Goal: Information Seeking & Learning: Learn about a topic

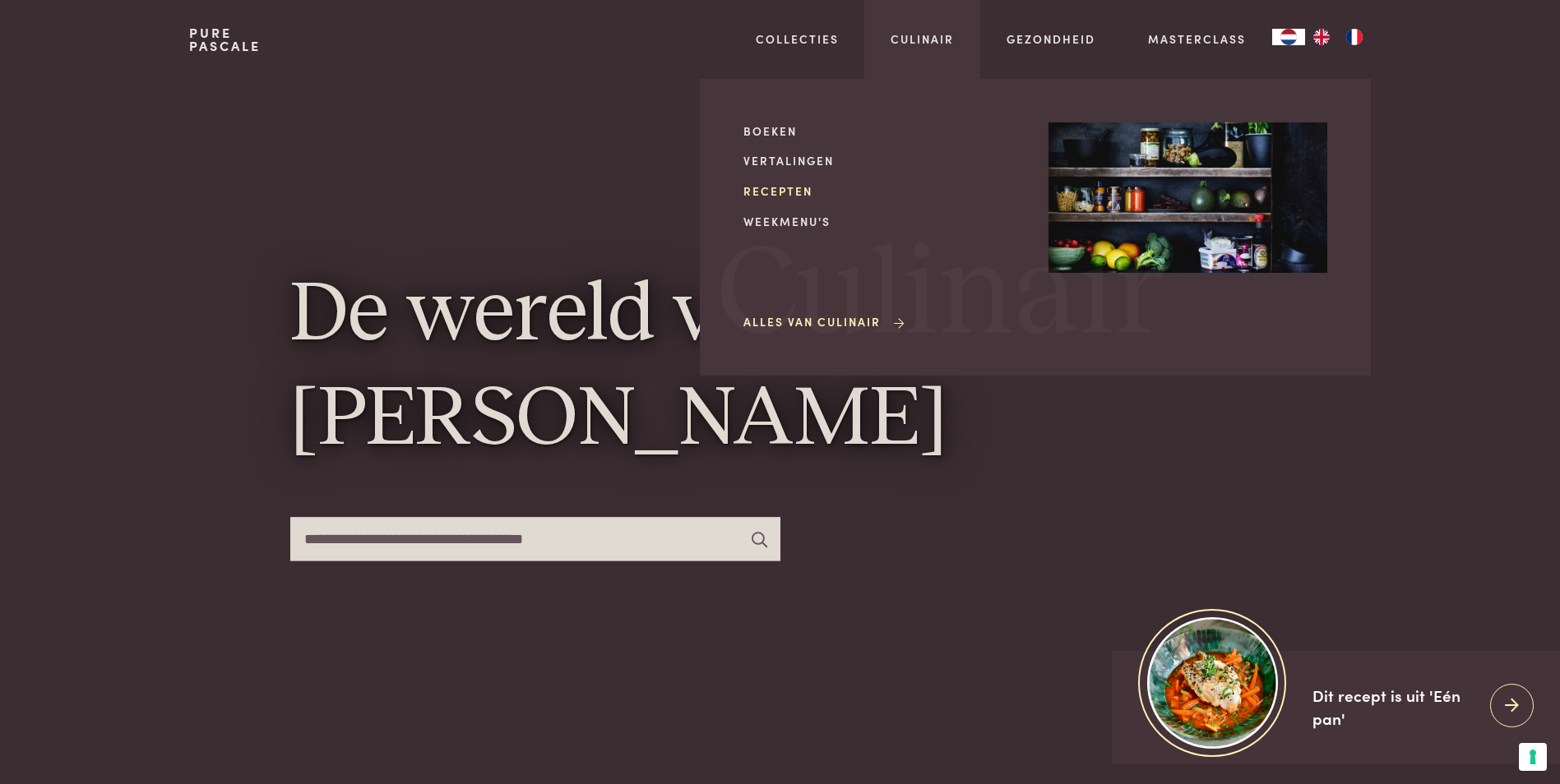
click at [794, 187] on link "Recepten" at bounding box center [883, 191] width 279 height 17
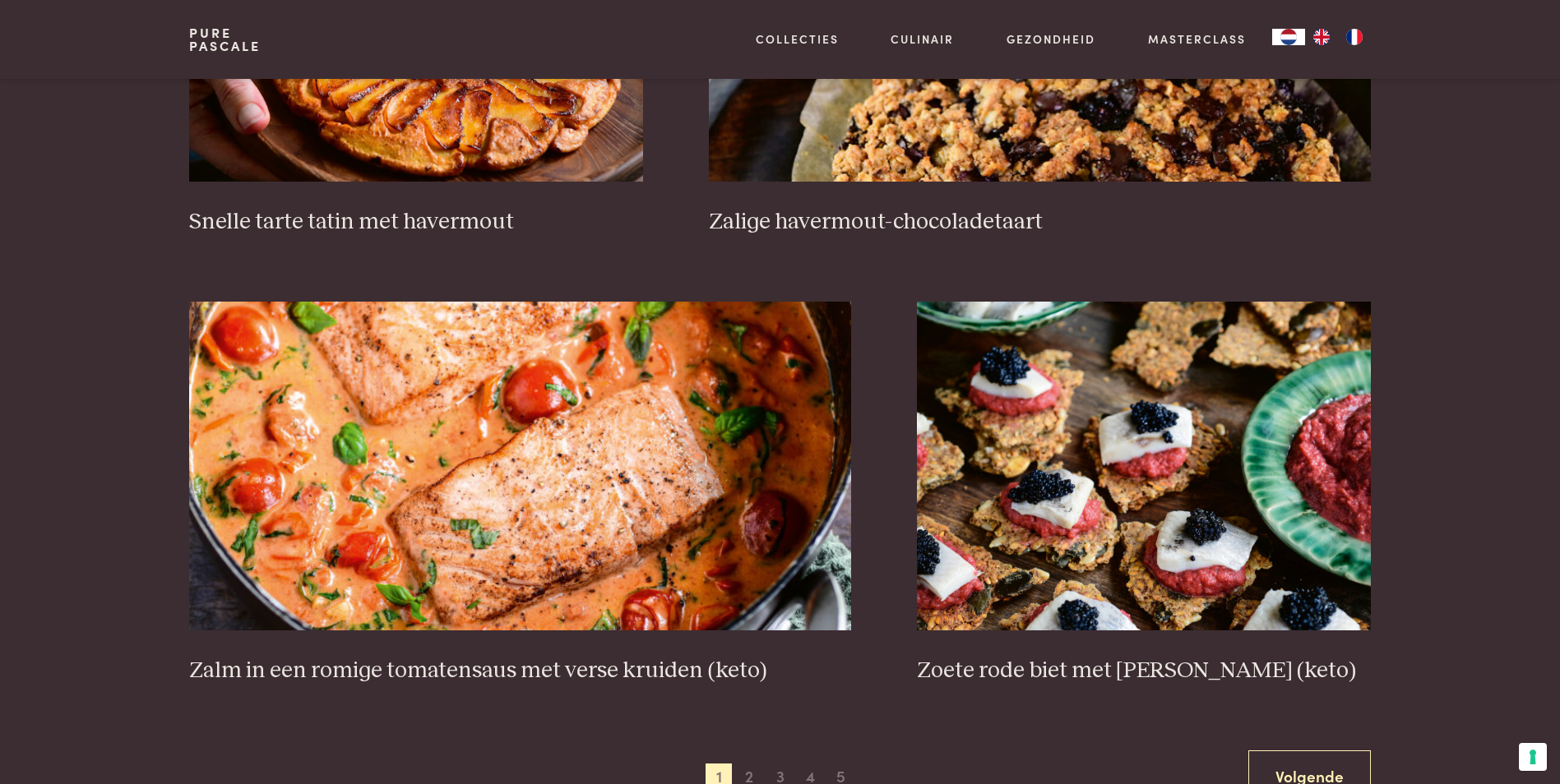
scroll to position [2877, 0]
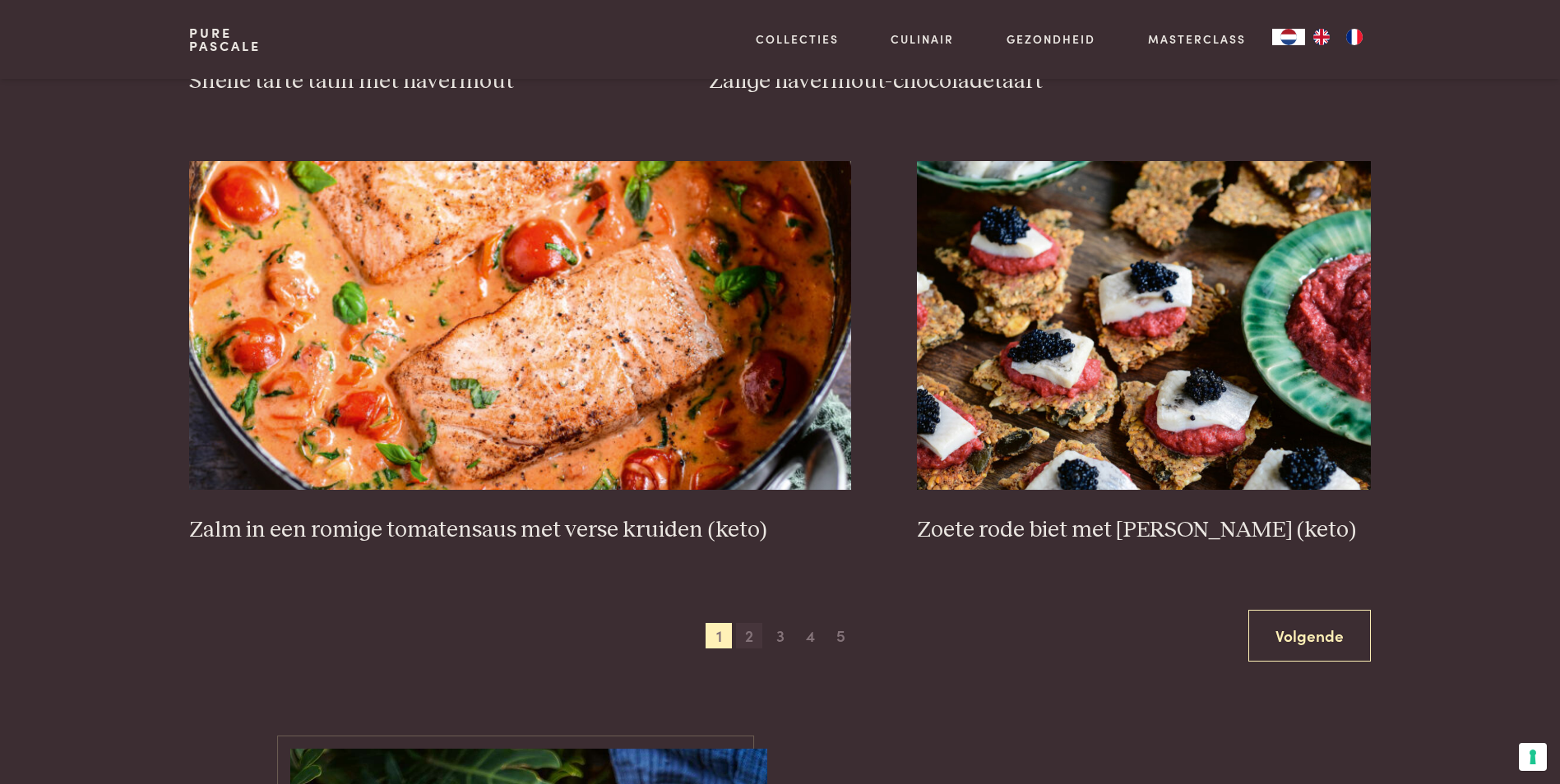
click at [753, 632] on span "2" at bounding box center [749, 636] width 26 height 26
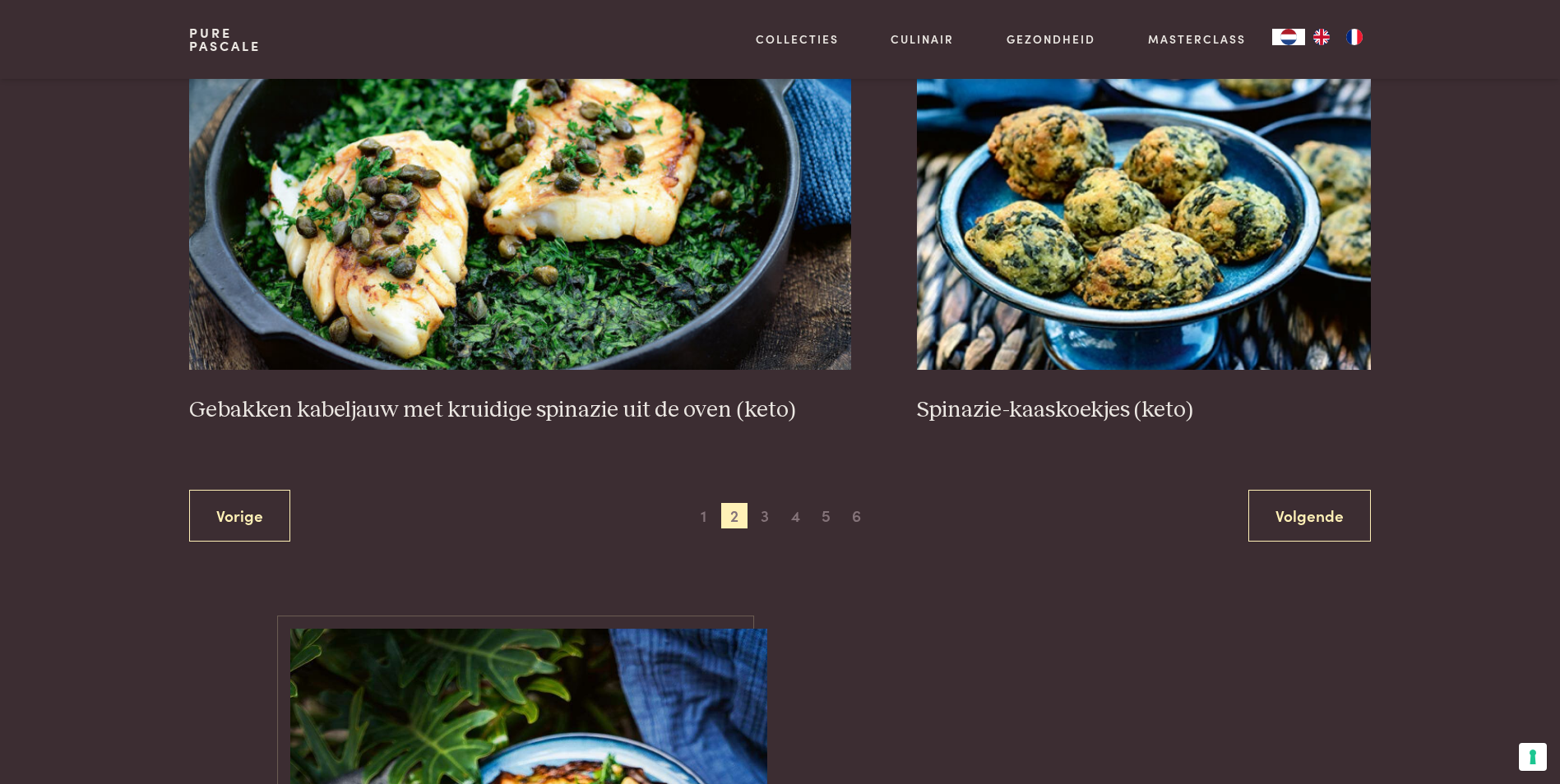
scroll to position [3008, 0]
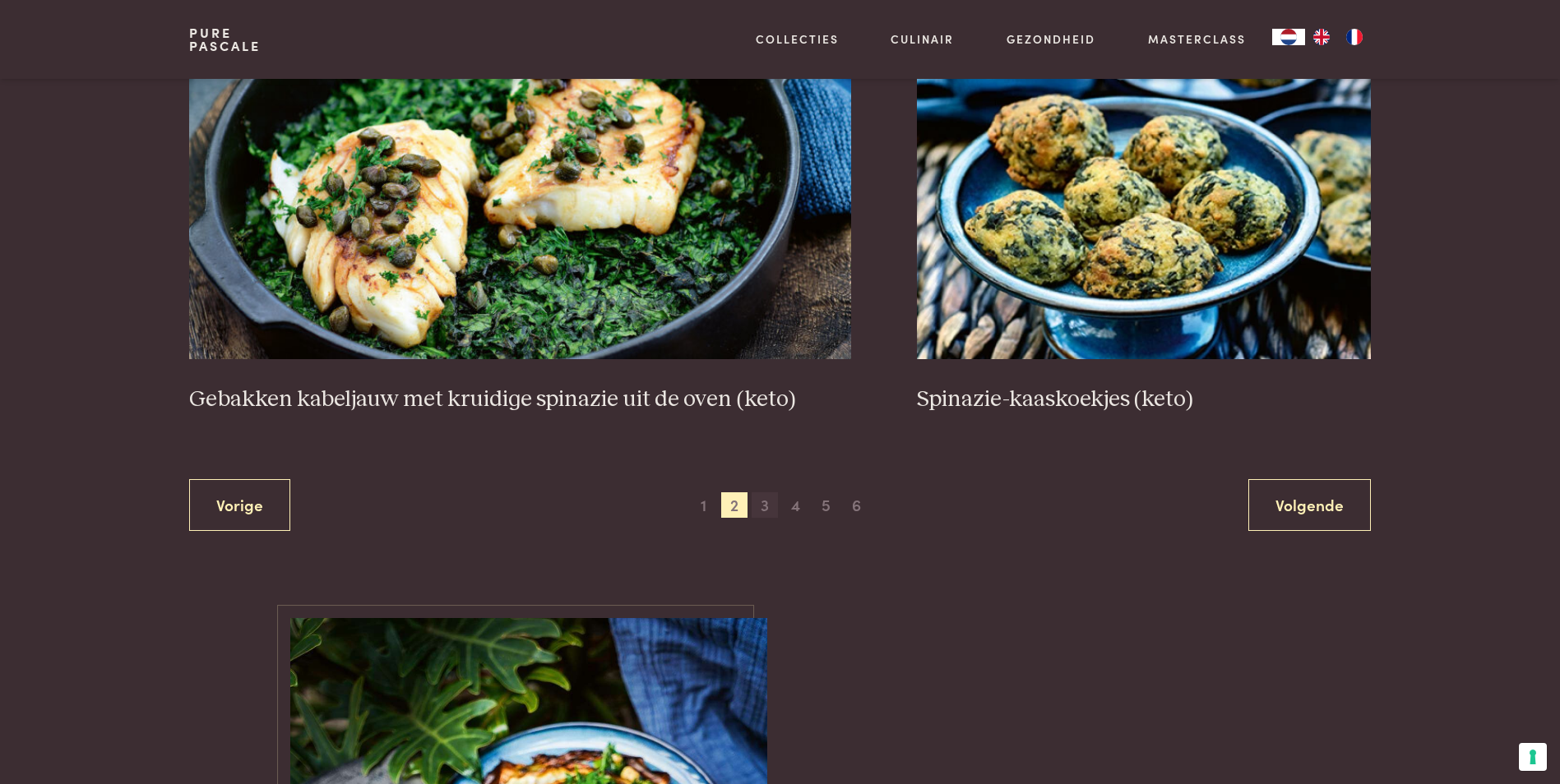
click at [773, 509] on span "3" at bounding box center [764, 505] width 26 height 26
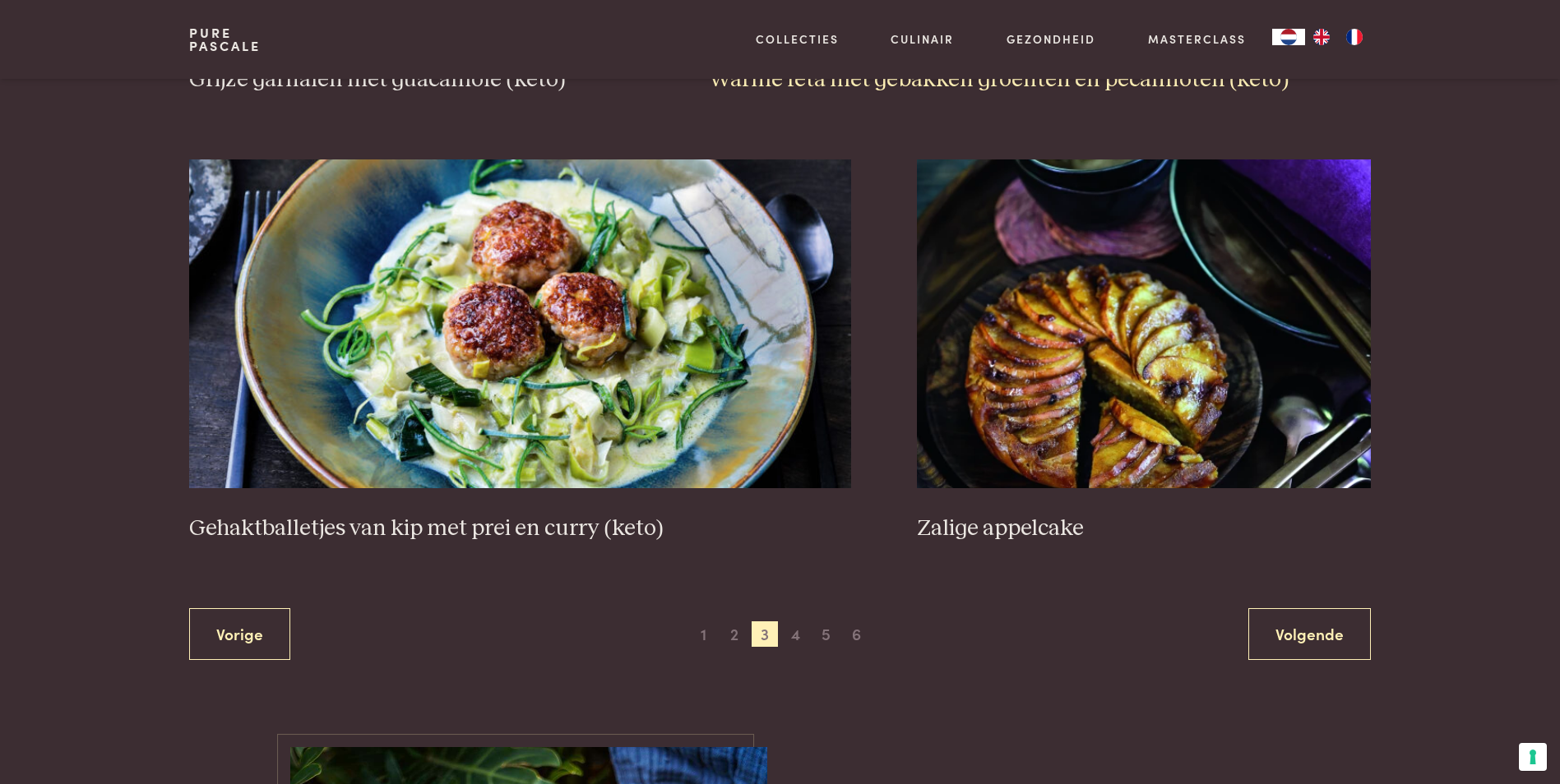
scroll to position [3008, 0]
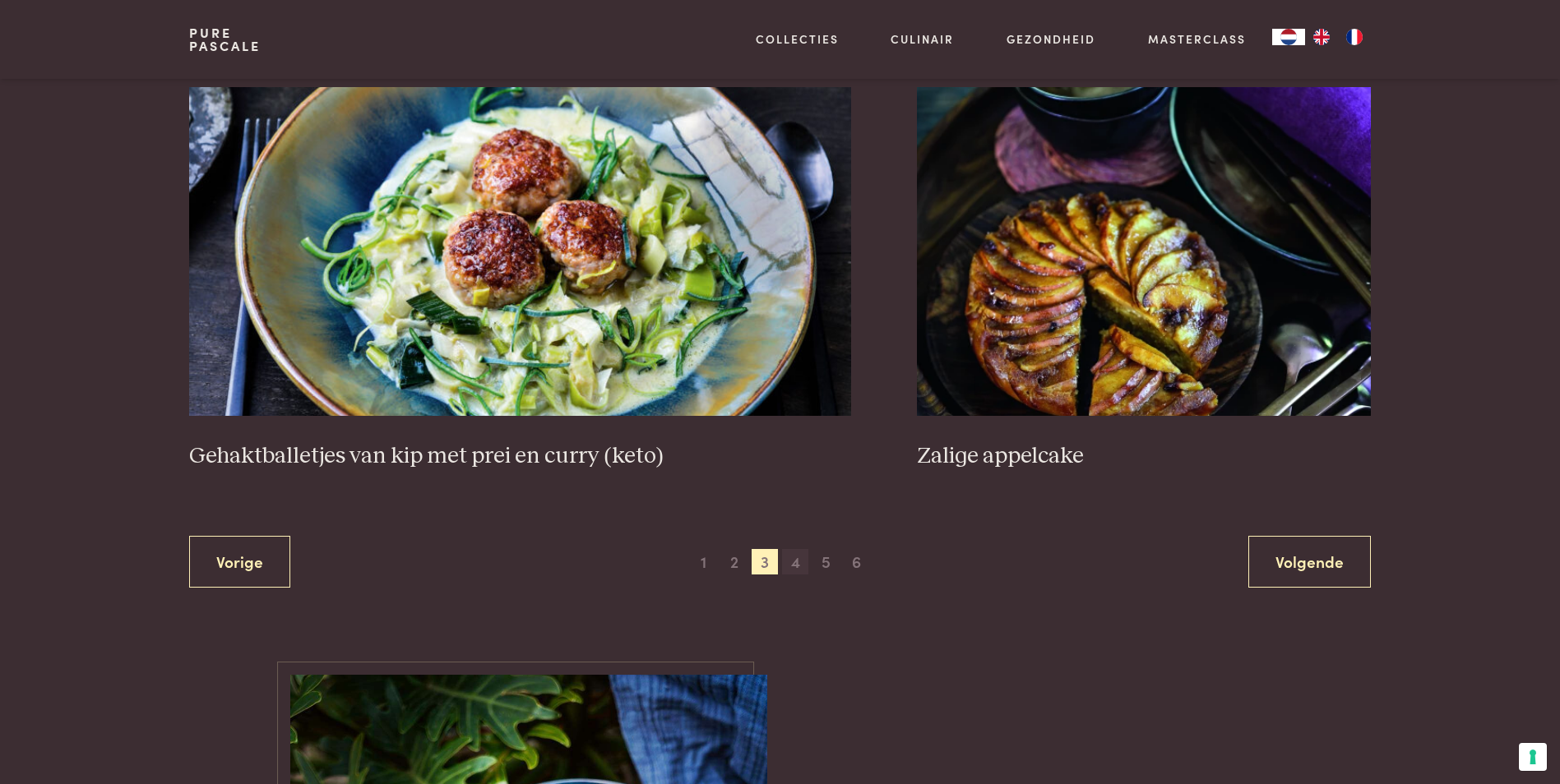
click at [804, 558] on span "4" at bounding box center [795, 562] width 26 height 26
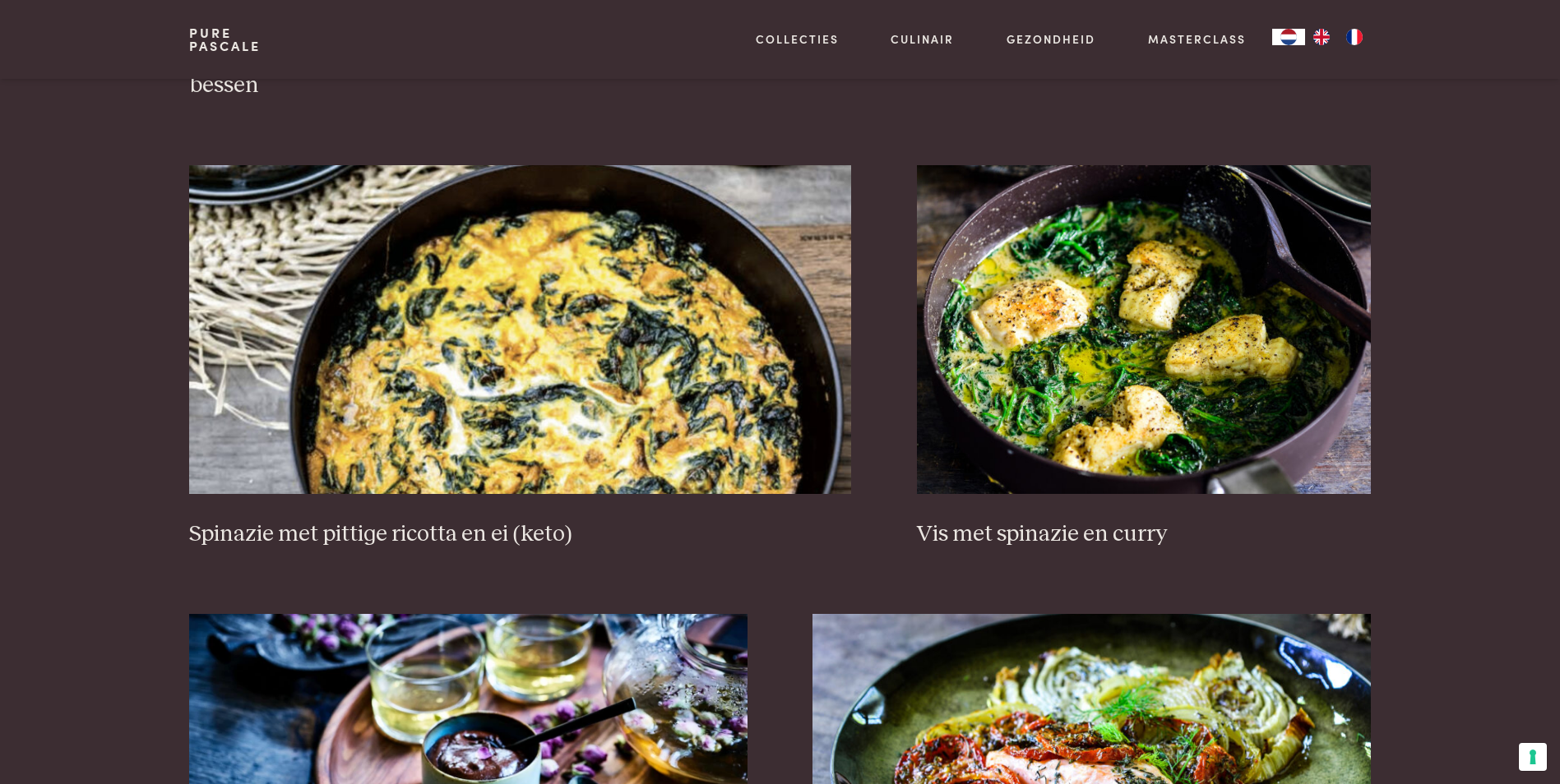
scroll to position [1528, 0]
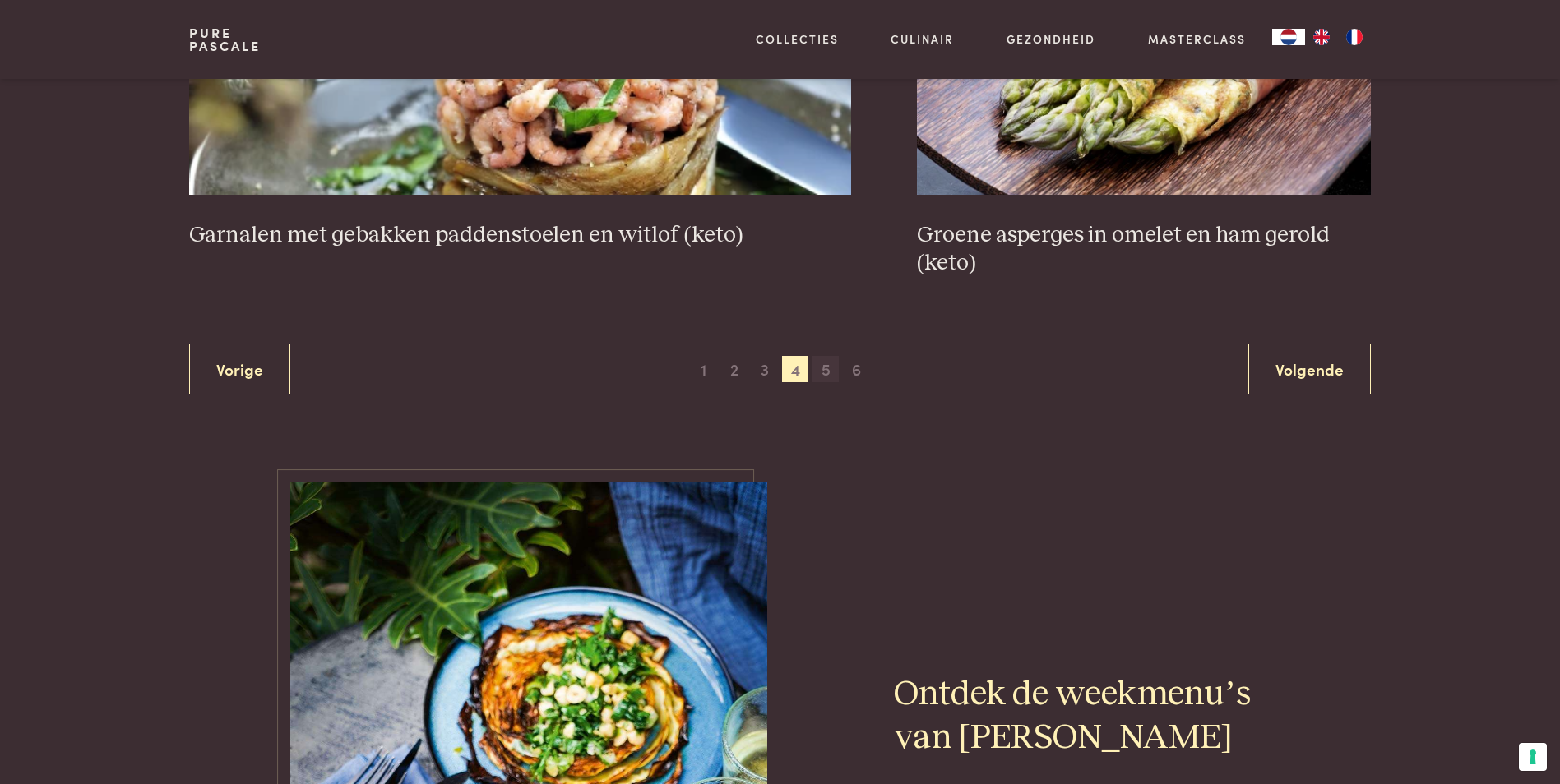
click at [823, 369] on span "5" at bounding box center [825, 369] width 26 height 26
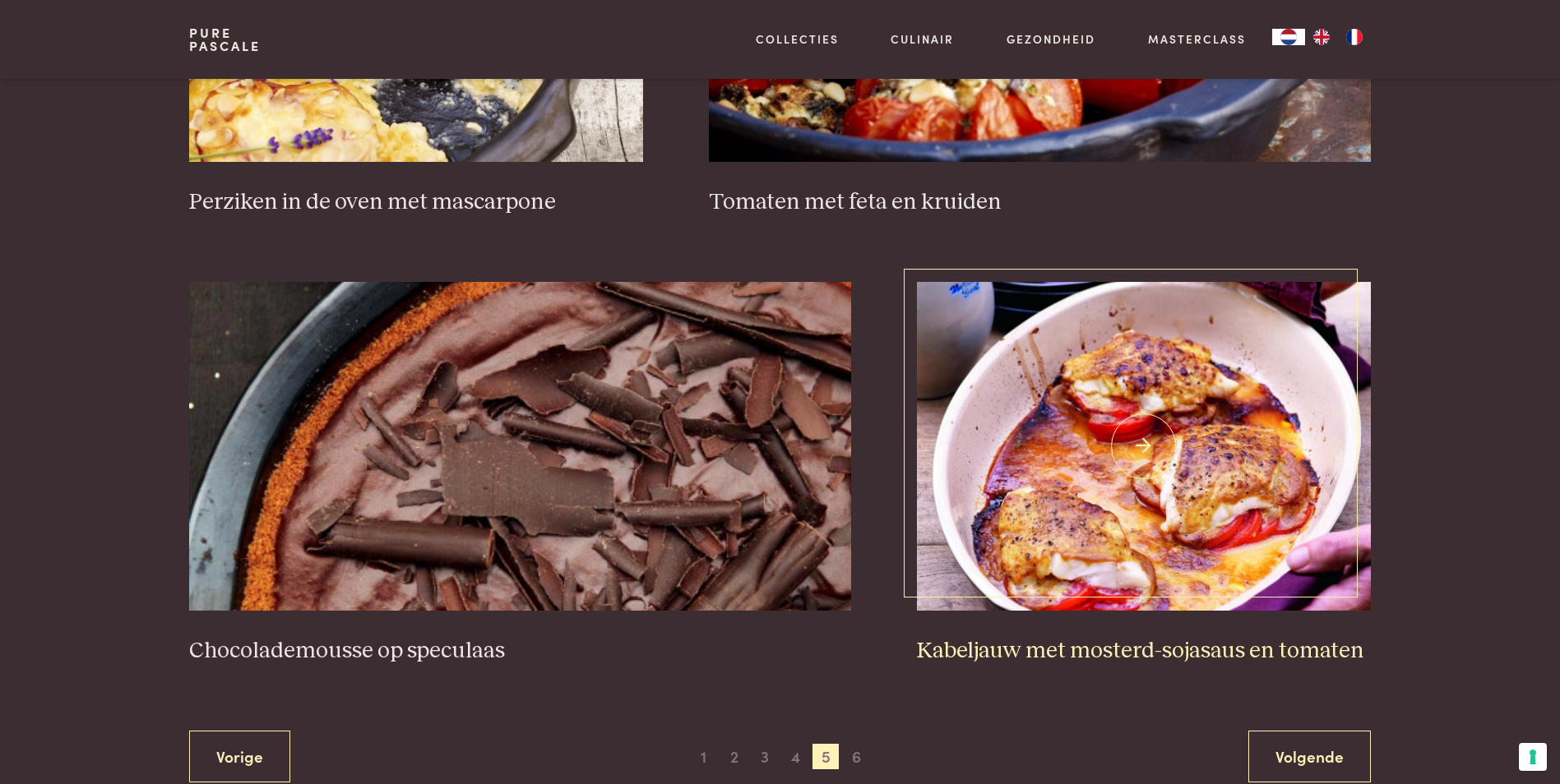
scroll to position [2761, 0]
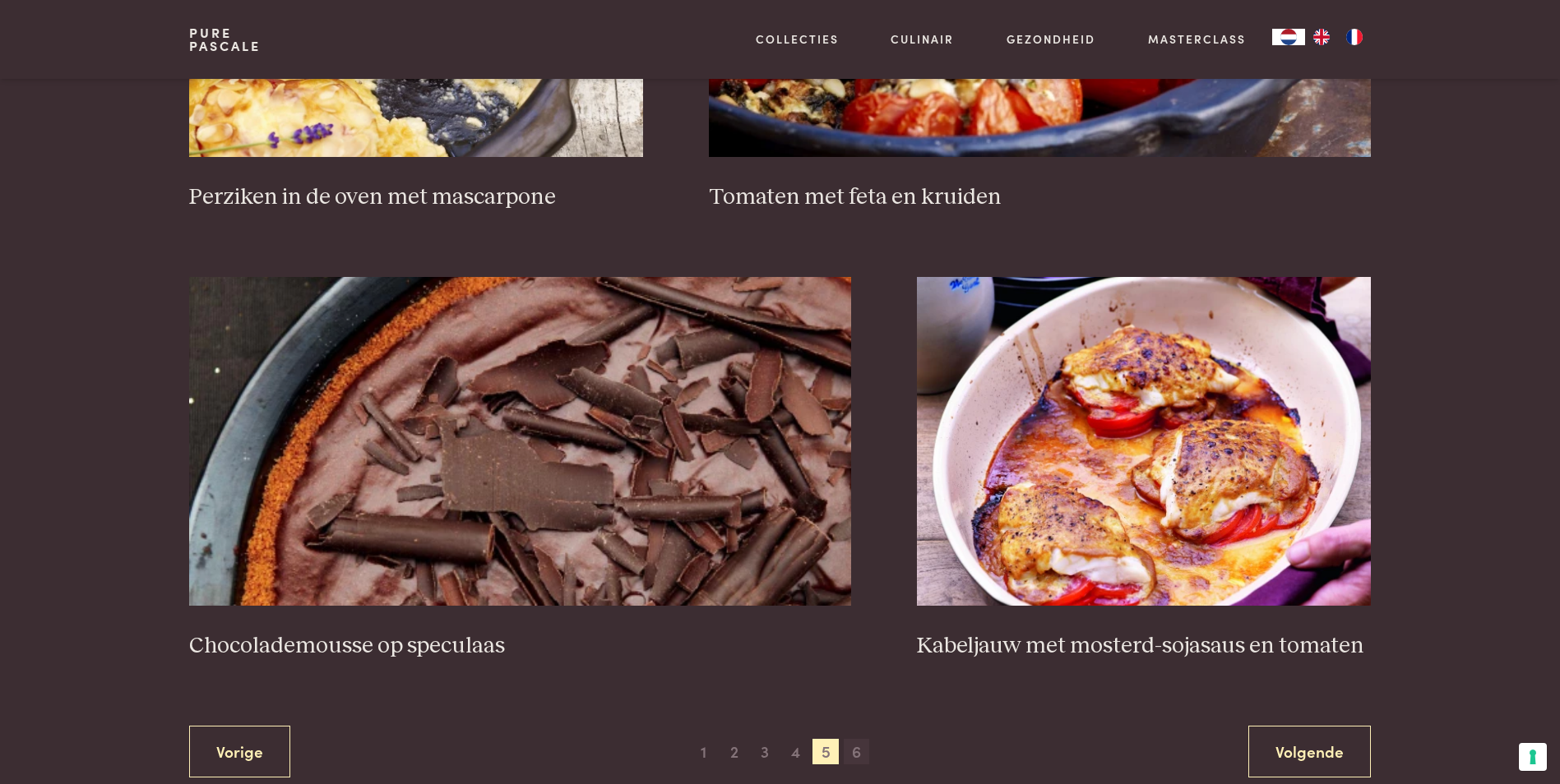
click at [849, 746] on span "6" at bounding box center [857, 752] width 26 height 26
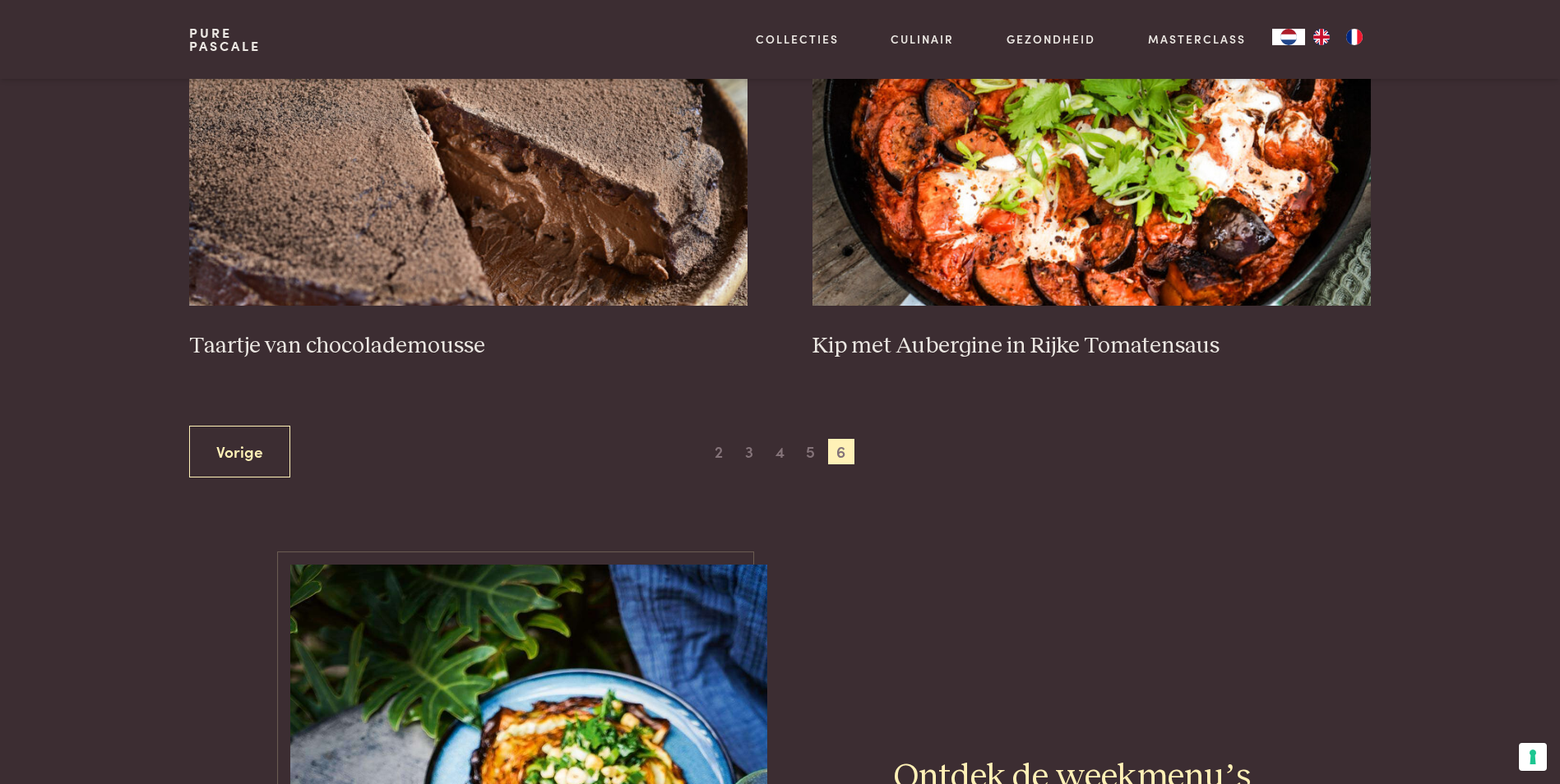
scroll to position [1035, 0]
